Goal: Go to known website: Access a specific website the user already knows

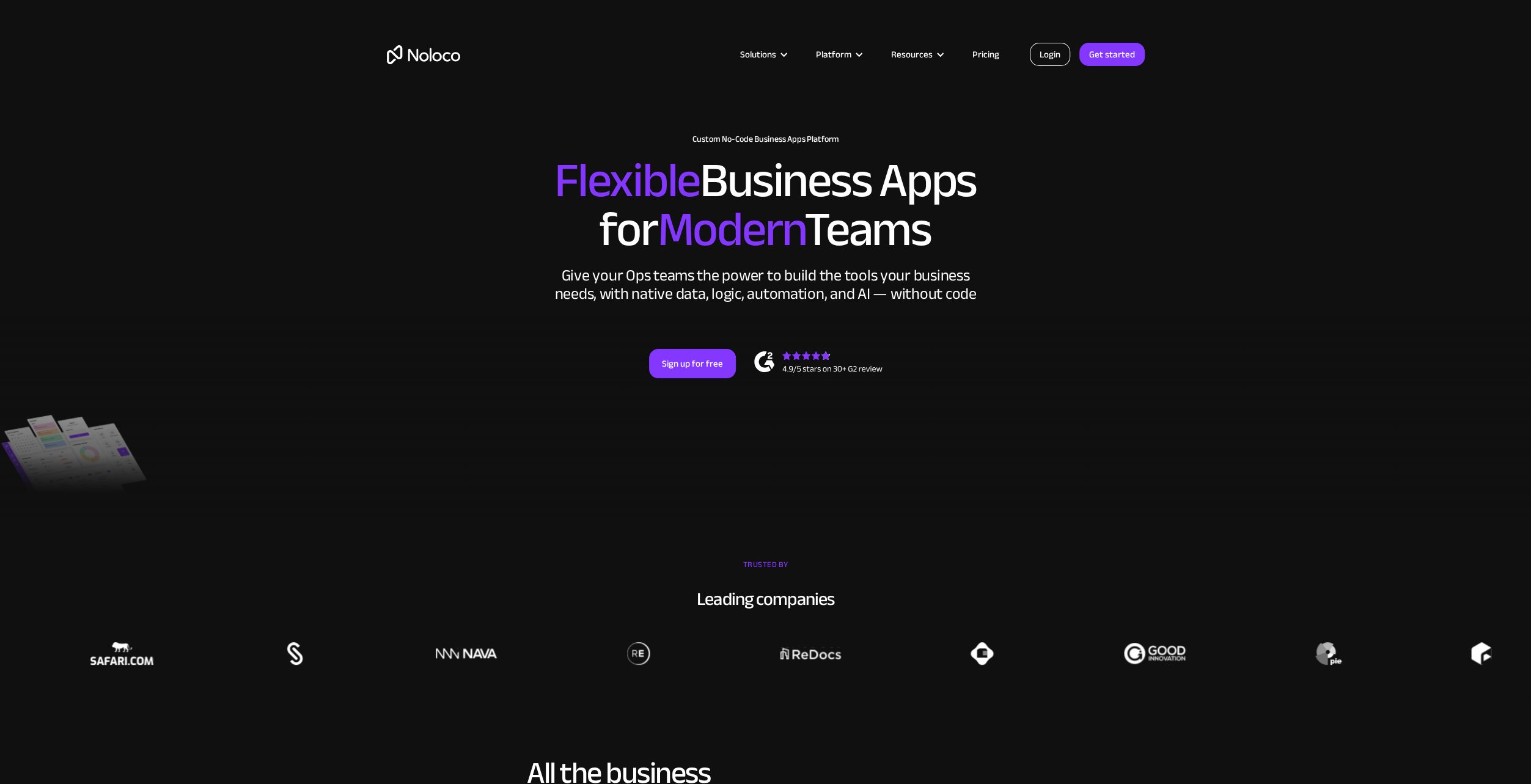
click at [1051, 59] on link "Login" at bounding box center [1050, 54] width 40 height 23
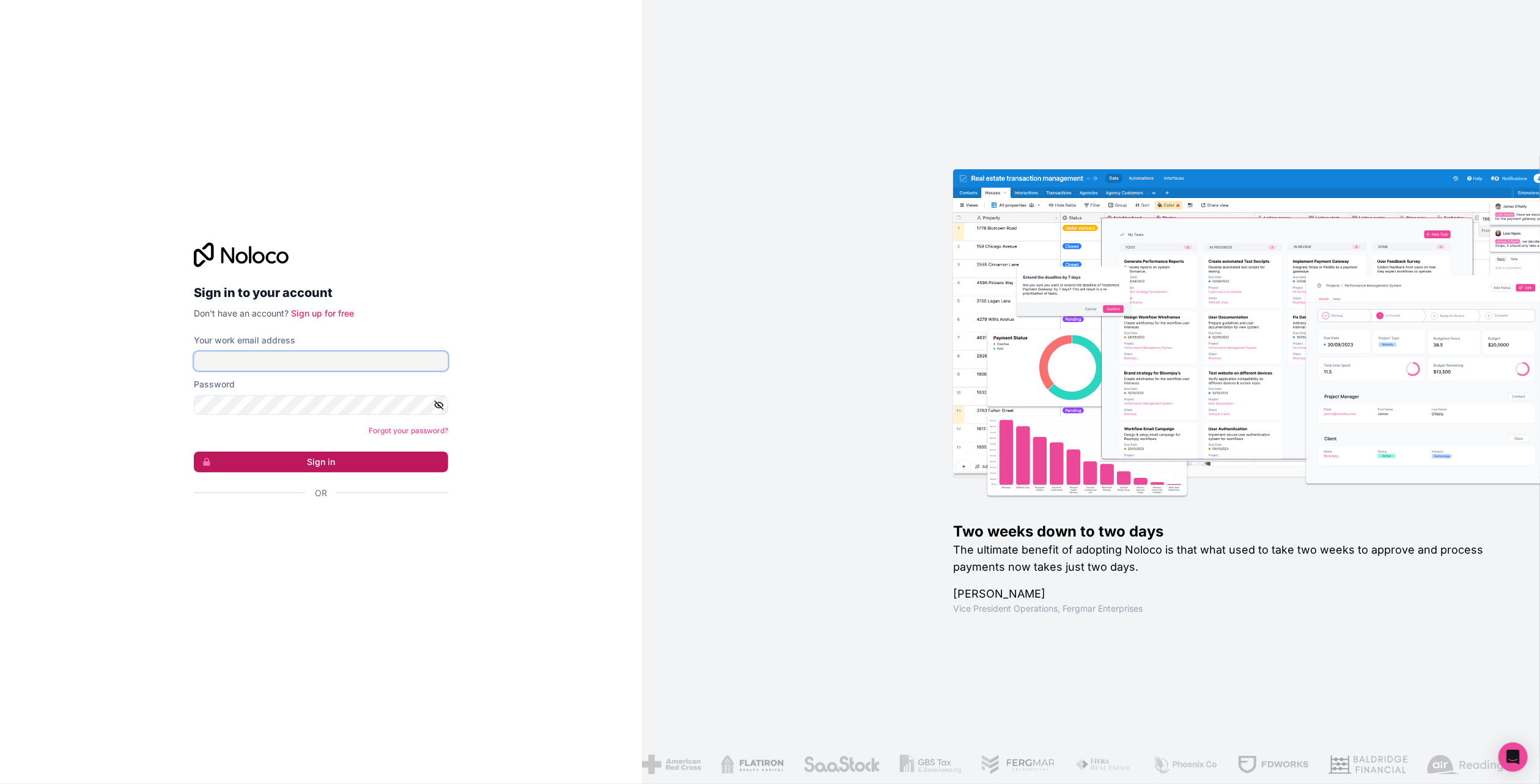
type input "lucas@bokettobrands.com"
click at [300, 462] on button "Sign in" at bounding box center [321, 462] width 254 height 21
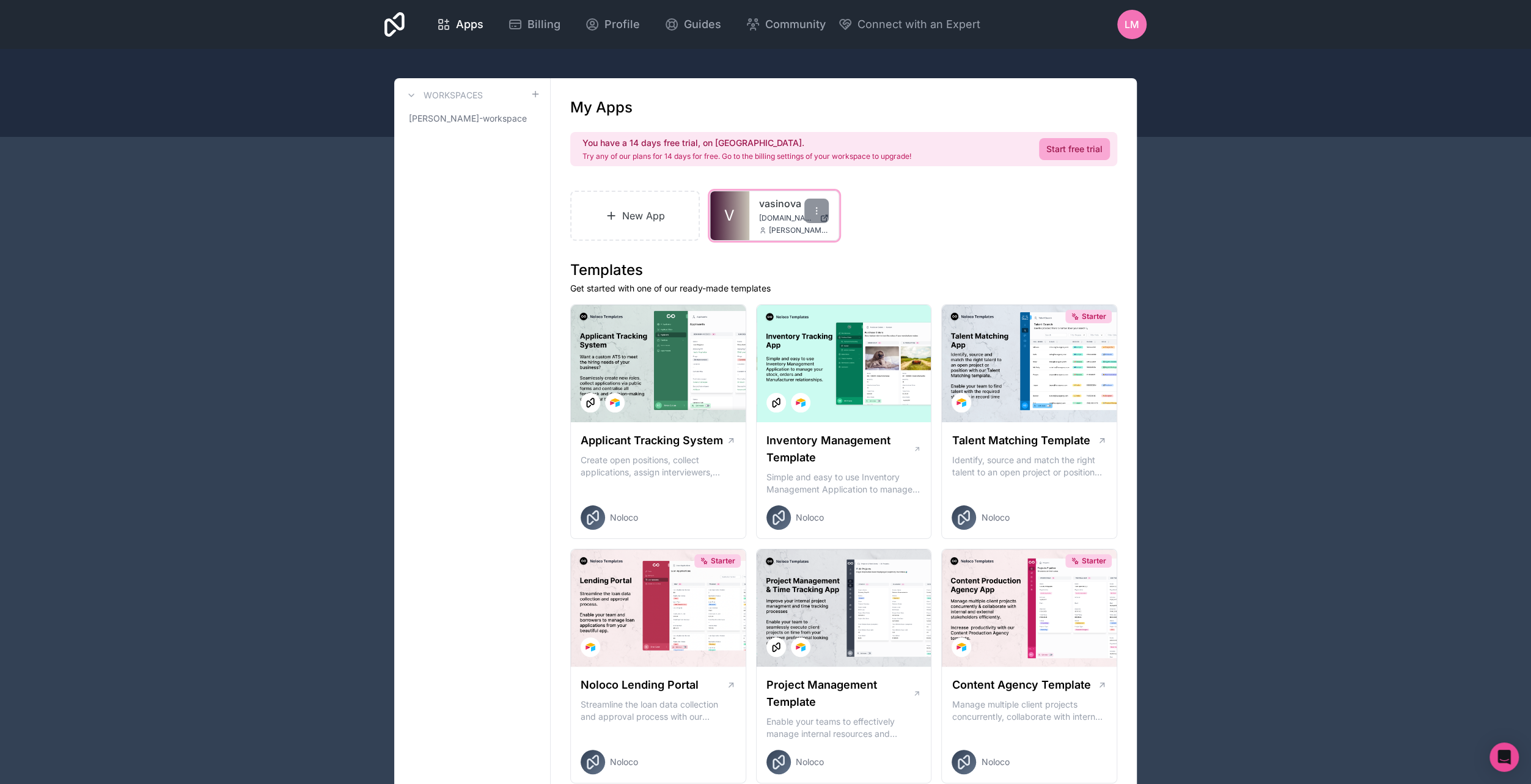
click at [728, 204] on link "V" at bounding box center [729, 215] width 39 height 49
